Goal: Task Accomplishment & Management: Use online tool/utility

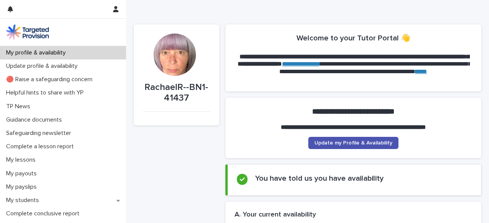
scroll to position [56, 0]
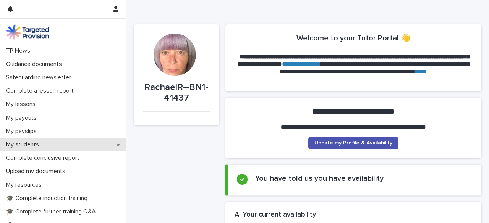
click at [116, 144] on div "My students" at bounding box center [63, 144] width 126 height 13
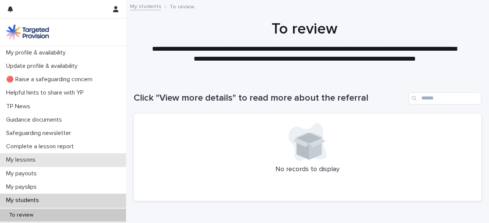
click at [40, 161] on p "My lessons" at bounding box center [22, 160] width 39 height 7
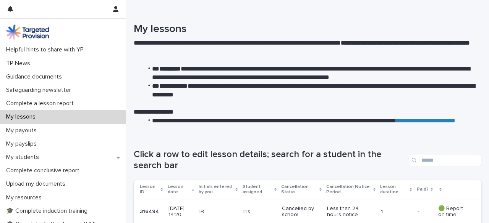
scroll to position [54, 0]
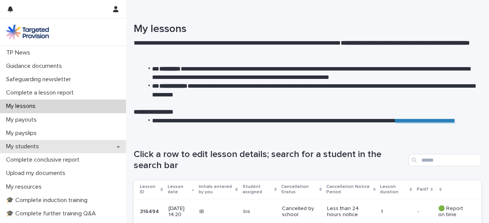
click at [116, 148] on icon at bounding box center [117, 146] width 3 height 5
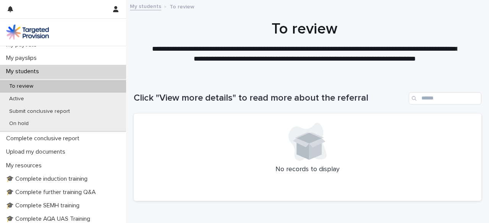
scroll to position [131, 0]
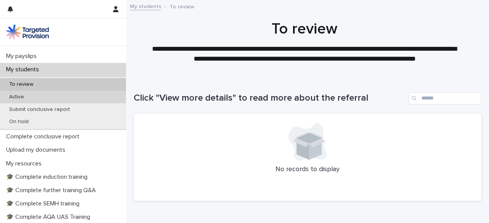
click at [24, 95] on p "Active" at bounding box center [16, 97] width 27 height 6
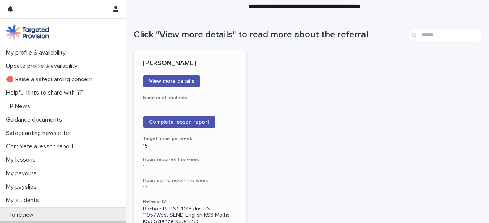
scroll to position [64, 0]
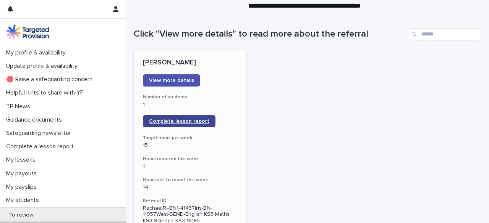
click at [184, 123] on span "Complete lesson report" at bounding box center [179, 121] width 60 height 5
